Goal: Task Accomplishment & Management: Use online tool/utility

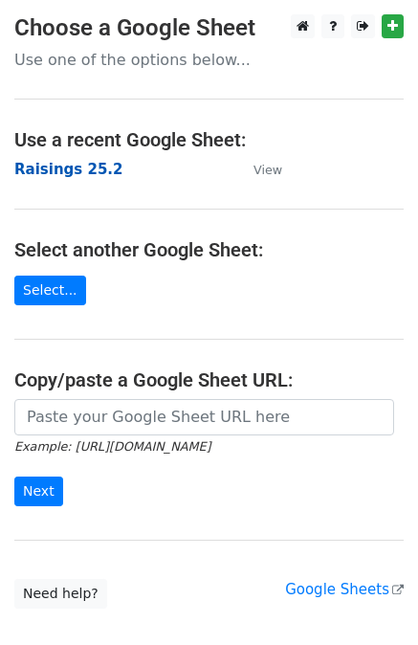
click at [74, 170] on strong "Raisings 25.2" at bounding box center [68, 169] width 108 height 17
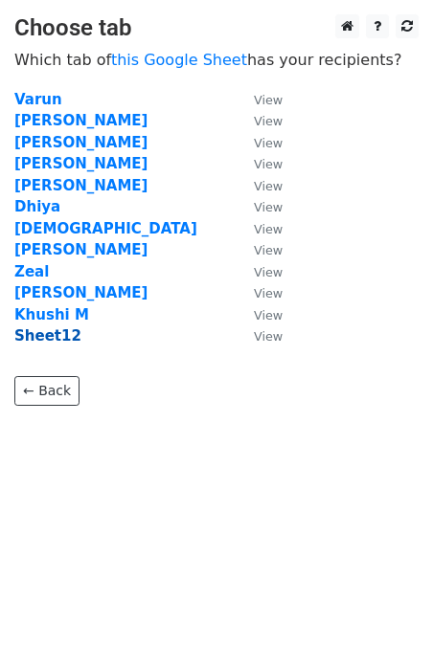
click at [47, 342] on strong "Sheet12" at bounding box center [47, 335] width 67 height 17
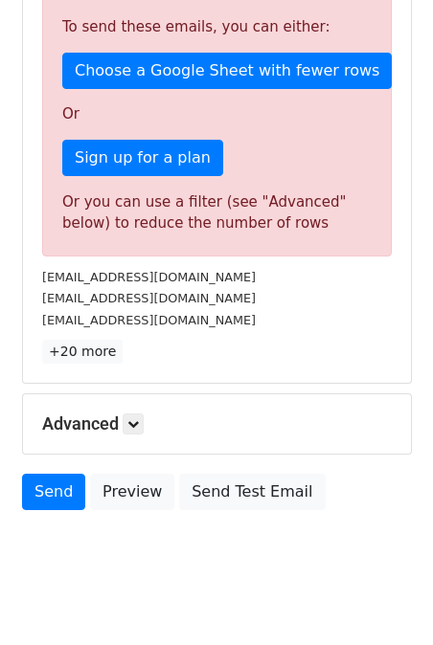
scroll to position [486, 0]
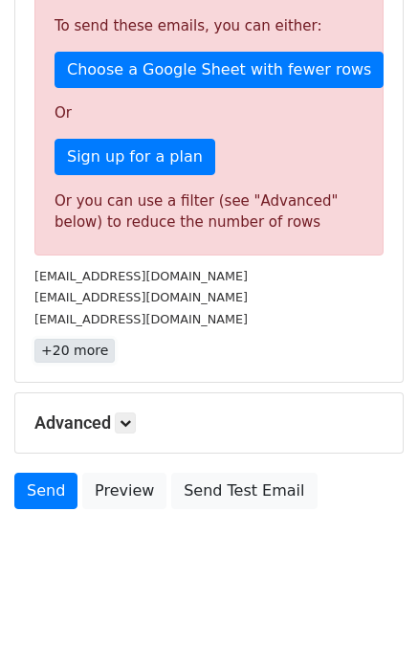
click at [83, 350] on link "+20 more" at bounding box center [74, 351] width 80 height 24
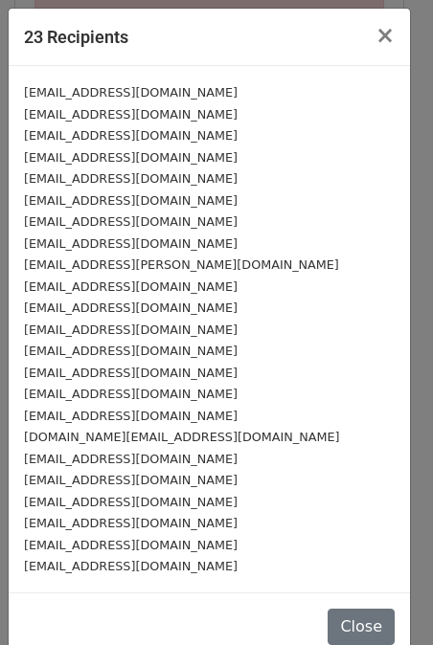
scroll to position [22, 0]
